Goal: Navigation & Orientation: Find specific page/section

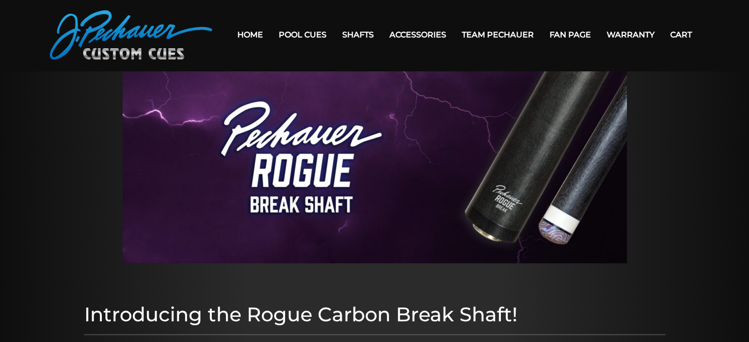
scroll to position [16, 0]
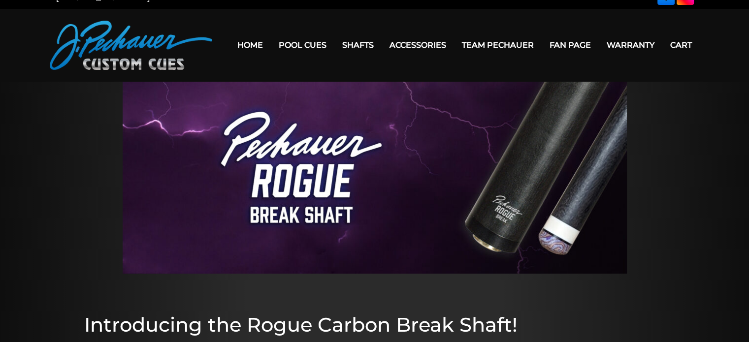
click at [666, 136] on div at bounding box center [374, 178] width 749 height 192
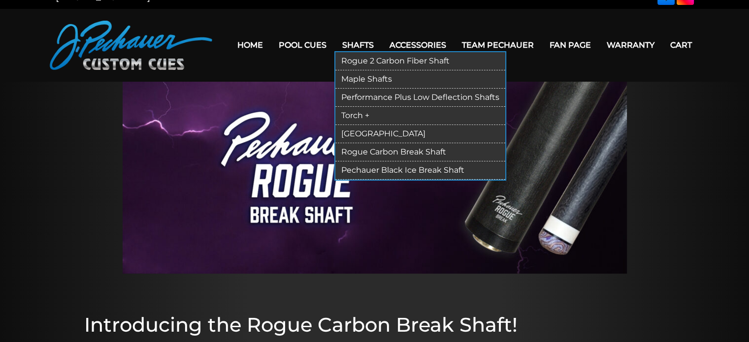
click at [359, 45] on link "Shafts" at bounding box center [357, 44] width 47 height 25
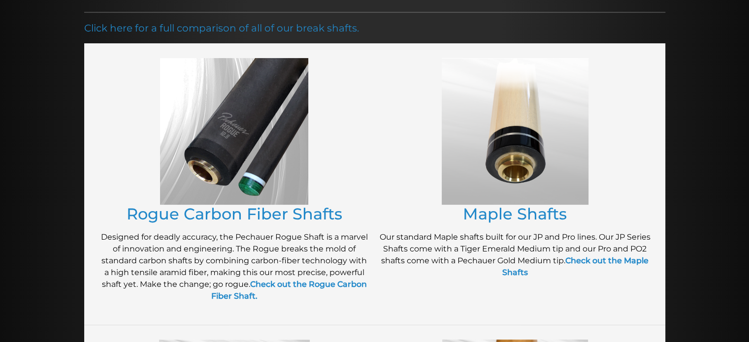
scroll to position [156, 0]
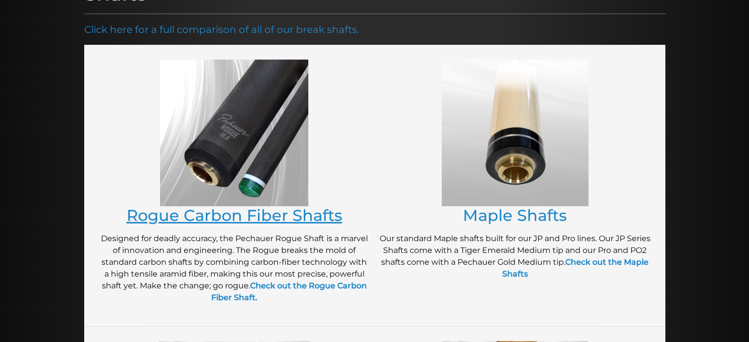
click at [265, 213] on link "Rogue Carbon Fiber Shafts" at bounding box center [235, 215] width 216 height 19
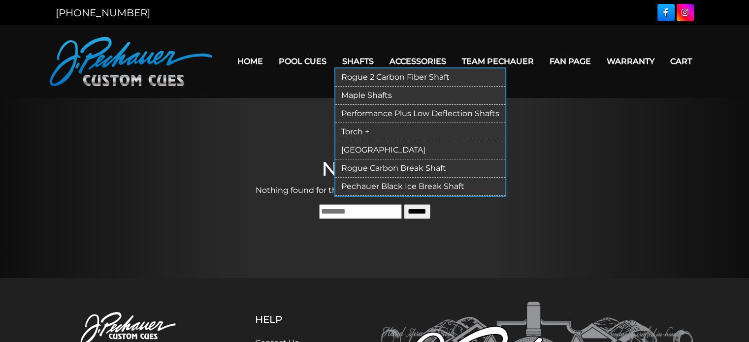
click at [364, 76] on link "Rogue 2 Carbon Fiber Shaft" at bounding box center [420, 77] width 170 height 18
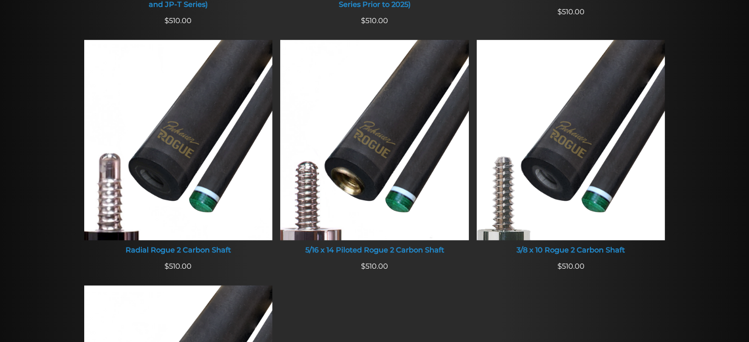
scroll to position [646, 0]
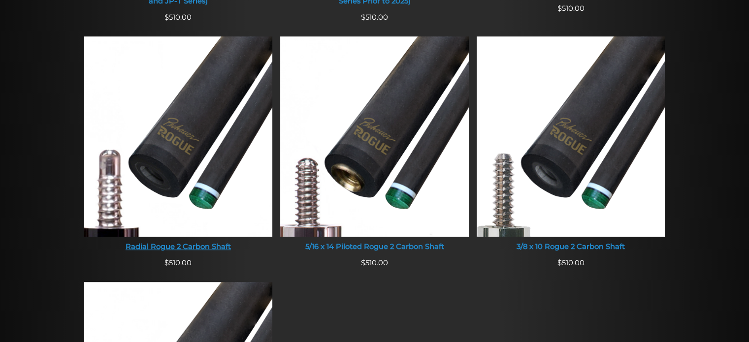
click at [169, 179] on img at bounding box center [178, 136] width 189 height 200
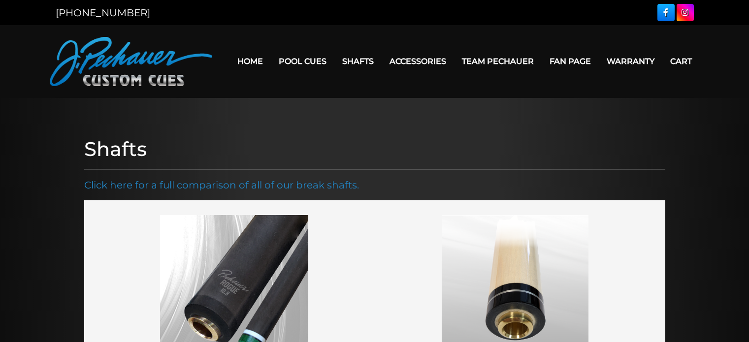
scroll to position [156, 0]
